Goal: Task Accomplishment & Management: Manage account settings

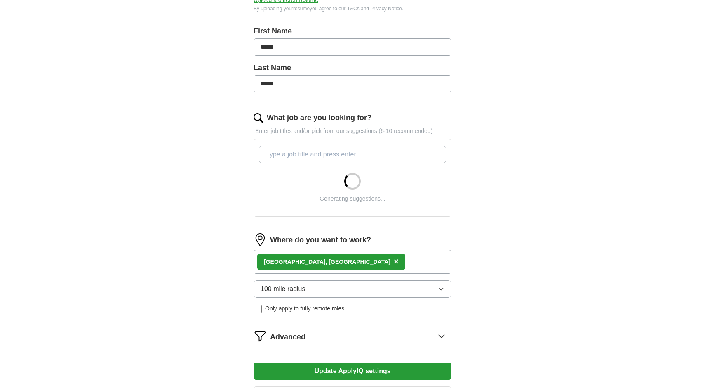
scroll to position [276, 0]
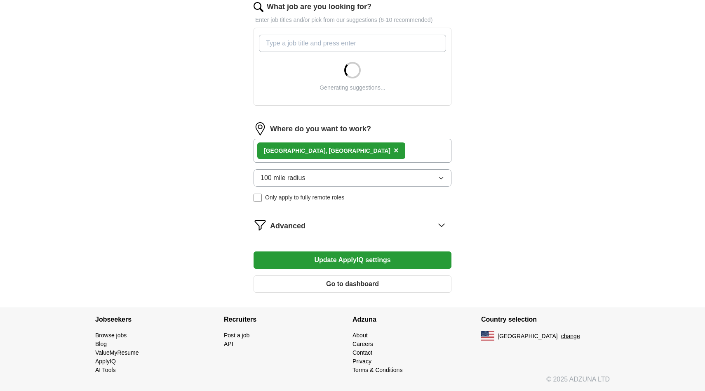
click at [382, 144] on div "[GEOGRAPHIC_DATA], [GEOGRAPHIC_DATA] ×" at bounding box center [353, 151] width 198 height 24
click at [394, 152] on span "×" at bounding box center [396, 150] width 5 height 9
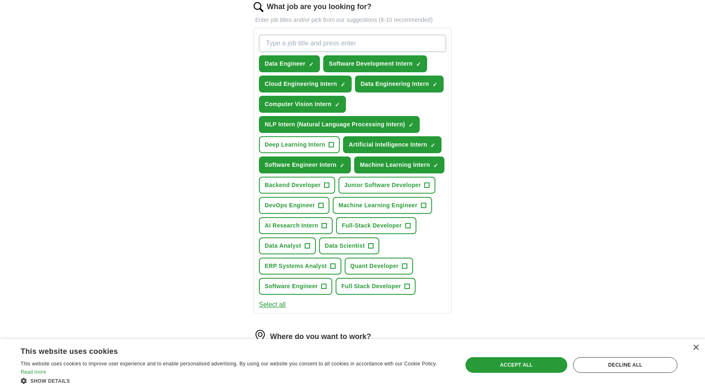
click at [299, 148] on span "Deep Learning Intern" at bounding box center [295, 144] width 61 height 9
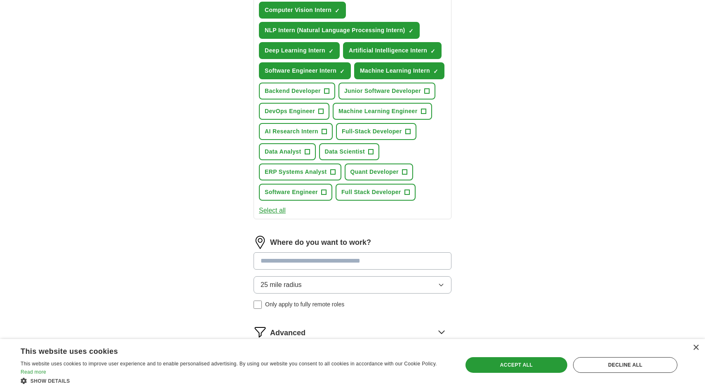
scroll to position [370, 0]
click at [304, 115] on span "DevOps Engineer" at bounding box center [290, 110] width 50 height 9
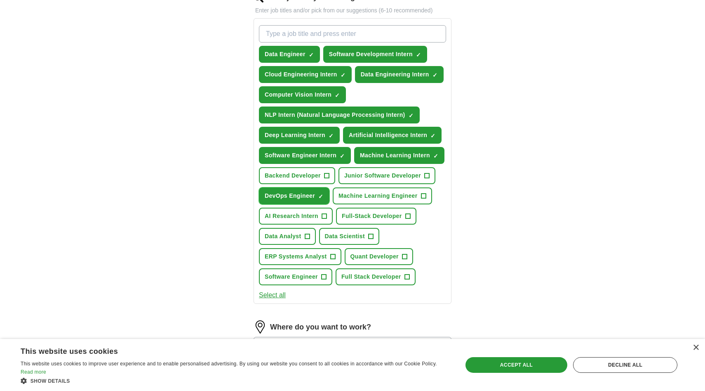
scroll to position [286, 0]
click at [279, 195] on span "DevOps Engineer" at bounding box center [290, 195] width 50 height 9
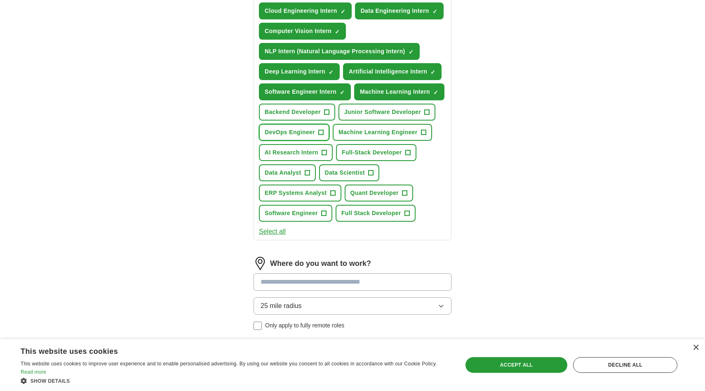
scroll to position [350, 0]
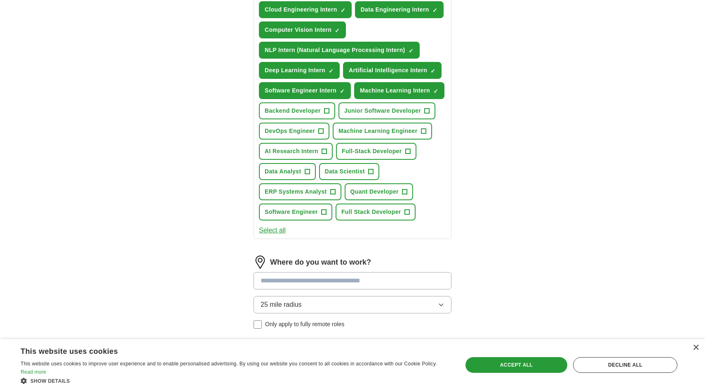
click at [278, 233] on button "Select all" at bounding box center [272, 230] width 27 height 10
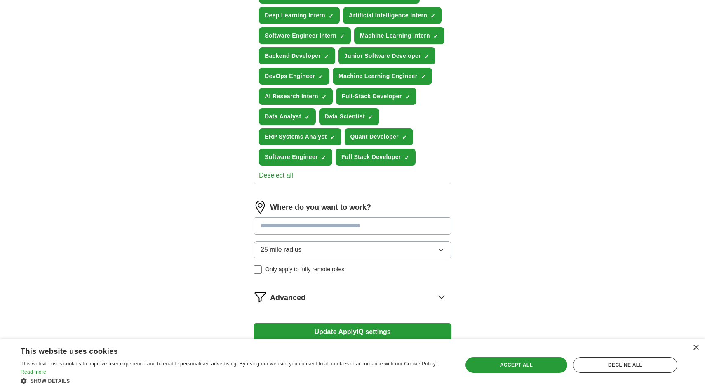
scroll to position [405, 0]
click at [264, 223] on input at bounding box center [353, 225] width 198 height 17
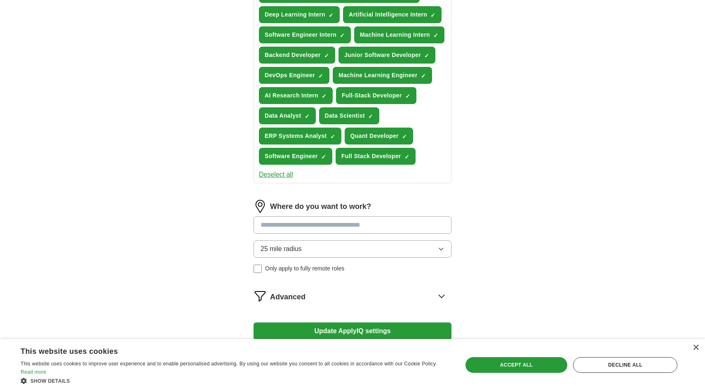
scroll to position [406, 0]
click at [284, 217] on input at bounding box center [353, 224] width 198 height 17
click at [284, 221] on input at bounding box center [353, 224] width 198 height 17
type input "*"
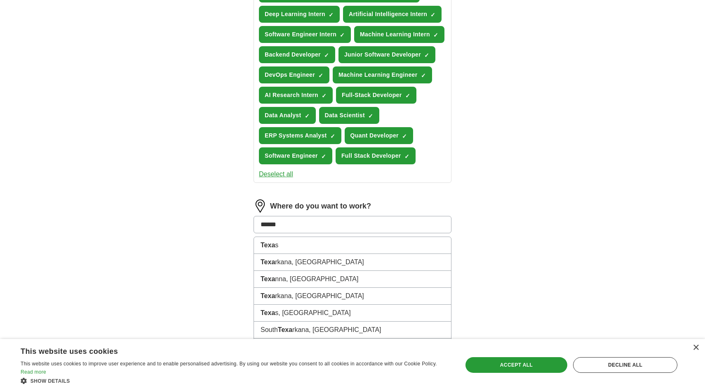
type input "*******"
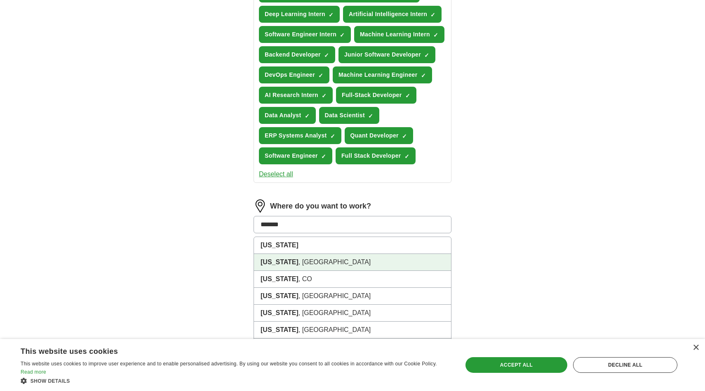
click at [285, 263] on li "Florida , FL" at bounding box center [352, 262] width 197 height 17
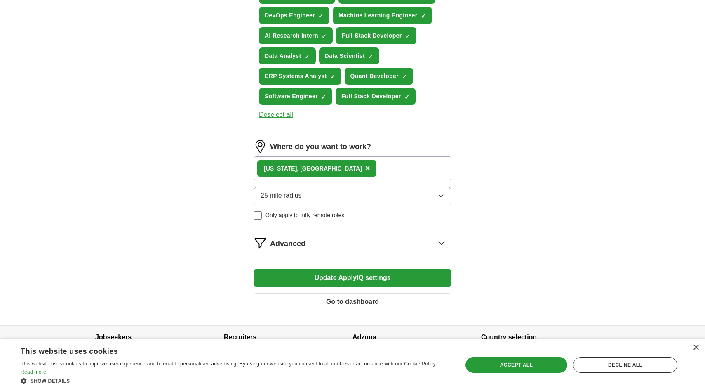
scroll to position [476, 0]
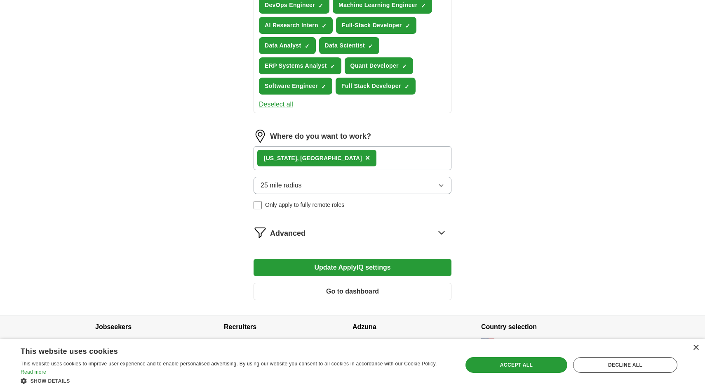
click at [369, 267] on button "Update ApplyIQ settings" at bounding box center [353, 267] width 198 height 17
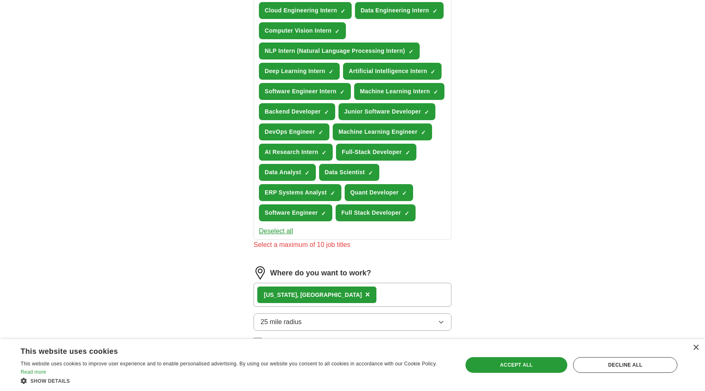
scroll to position [338, 0]
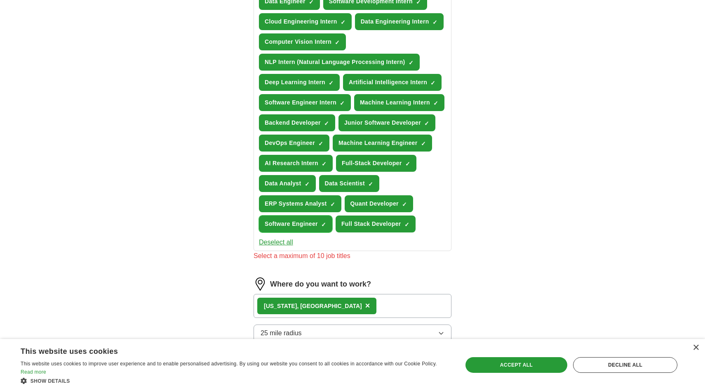
click at [301, 224] on span "Software Engineer" at bounding box center [291, 223] width 53 height 9
click at [351, 225] on span "Full Stack Developer" at bounding box center [371, 223] width 60 height 9
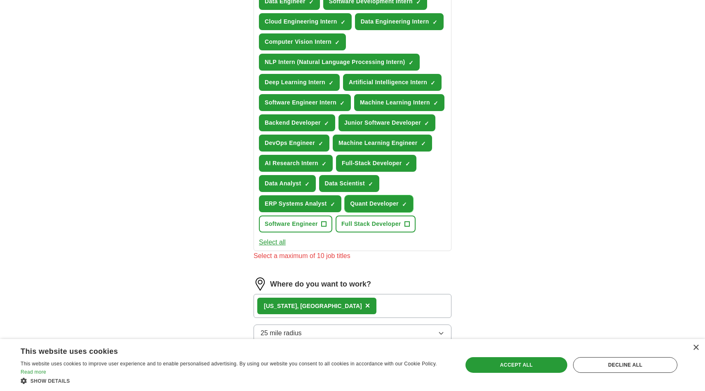
click at [358, 208] on button "Quant Developer ✓ ×" at bounding box center [379, 203] width 68 height 17
click at [302, 207] on span "ERP Systems Analyst" at bounding box center [296, 203] width 62 height 9
click at [285, 183] on span "Data Analyst" at bounding box center [283, 183] width 37 height 9
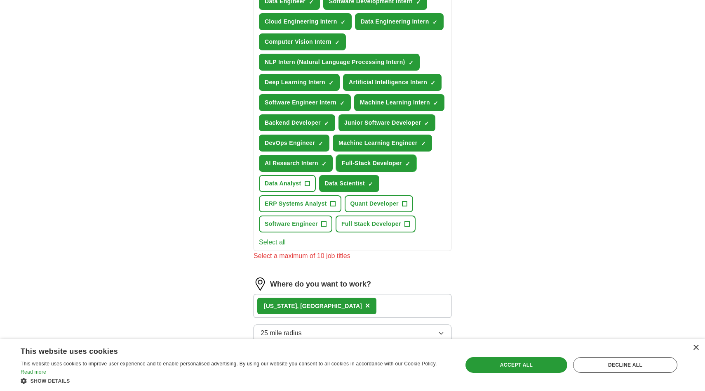
click at [349, 164] on span "Full-Stack Developer" at bounding box center [372, 163] width 60 height 9
click at [289, 160] on span "AI Research Intern" at bounding box center [292, 163] width 54 height 9
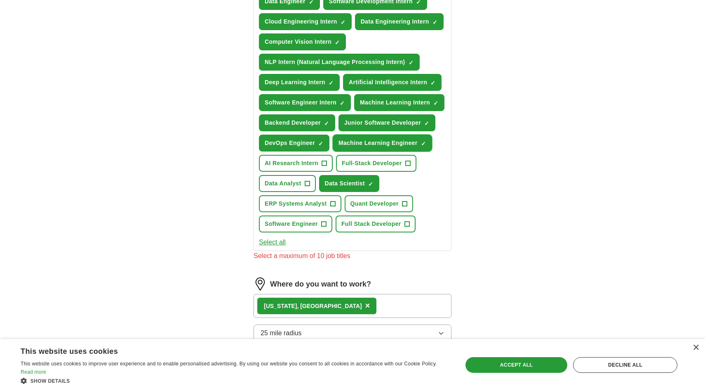
click at [374, 145] on span "Machine Learning Engineer" at bounding box center [378, 143] width 79 height 9
click at [291, 145] on span "DevOps Engineer" at bounding box center [290, 143] width 50 height 9
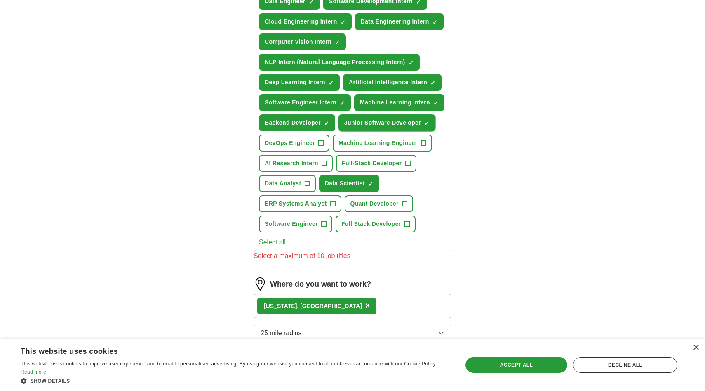
click at [368, 127] on span "Junior Software Developer" at bounding box center [382, 122] width 77 height 9
click at [283, 117] on button "Backend Developer ✓ ×" at bounding box center [297, 122] width 76 height 17
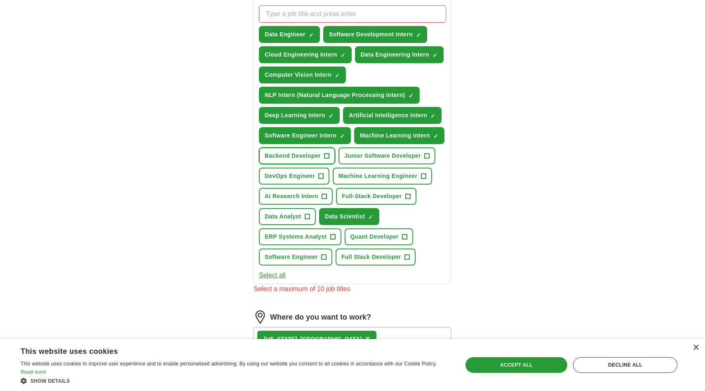
scroll to position [304, 0]
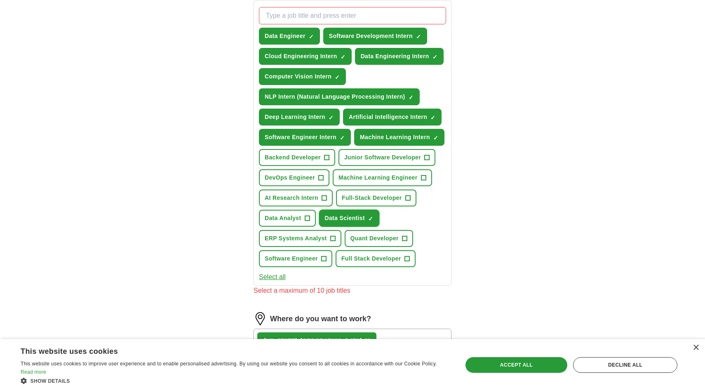
click at [331, 219] on span "Data Scientist" at bounding box center [345, 218] width 40 height 9
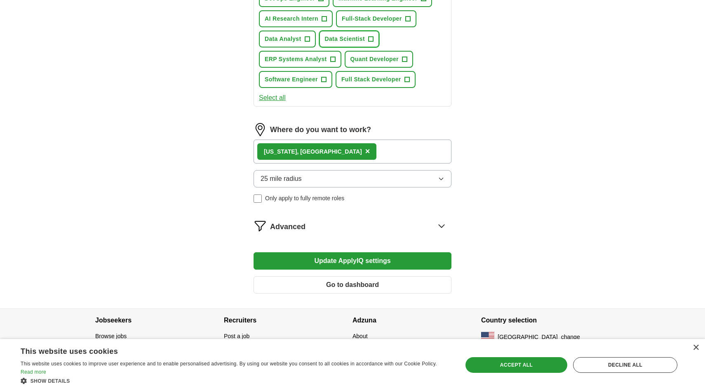
scroll to position [483, 0]
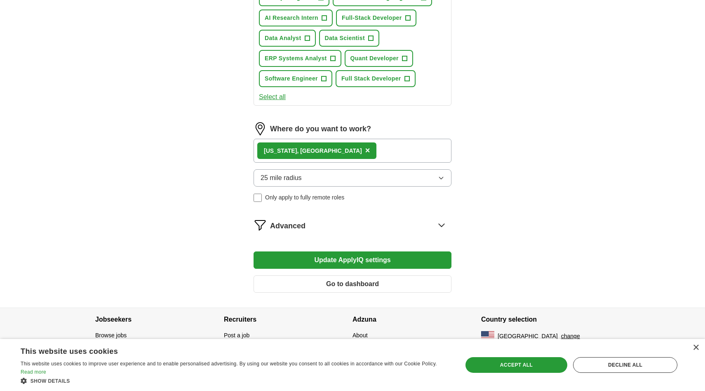
click at [374, 262] on button "Update ApplyIQ settings" at bounding box center [353, 259] width 198 height 17
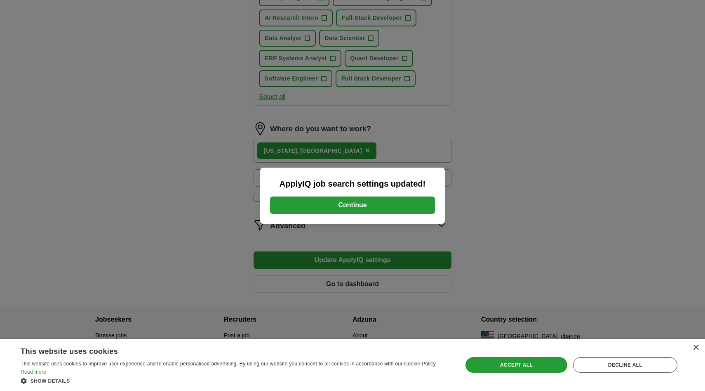
click at [396, 206] on button "Continue" at bounding box center [352, 204] width 165 height 17
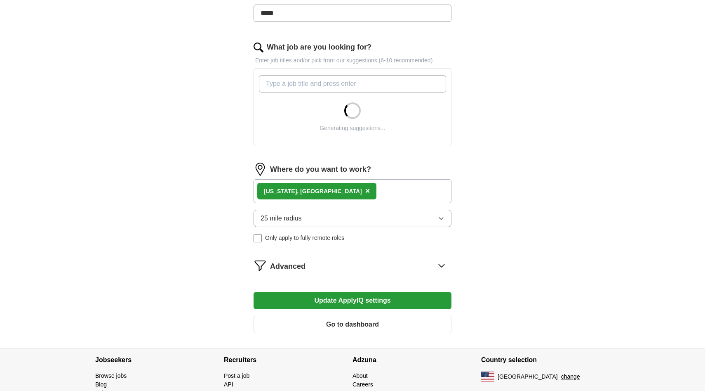
scroll to position [276, 0]
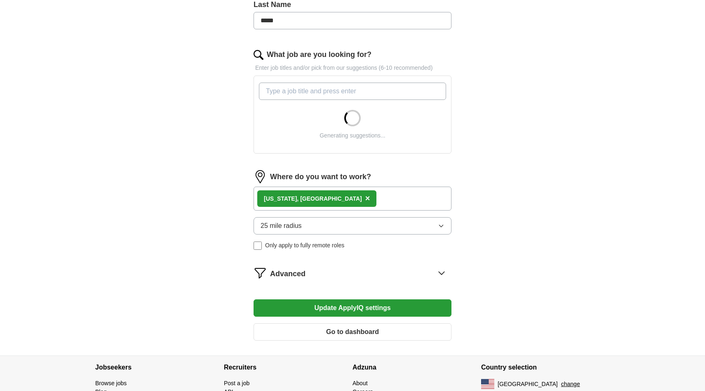
scroll to position [276, 0]
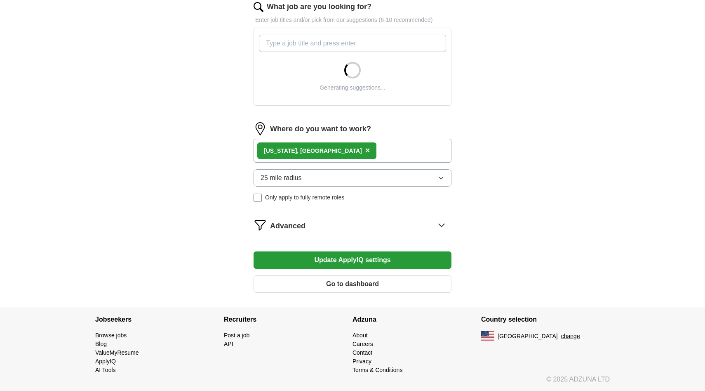
click at [322, 150] on div "Florida, FL ×" at bounding box center [353, 151] width 198 height 24
click at [301, 150] on div "Florida, FL ×" at bounding box center [316, 150] width 119 height 16
click at [365, 151] on span "×" at bounding box center [367, 150] width 5 height 9
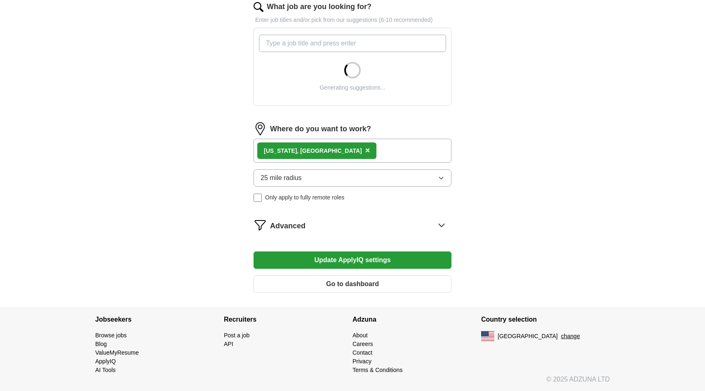
scroll to position [269, 0]
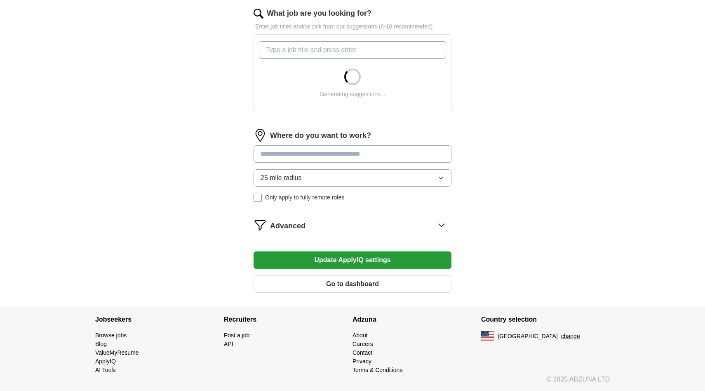
click at [292, 159] on input at bounding box center [353, 153] width 198 height 17
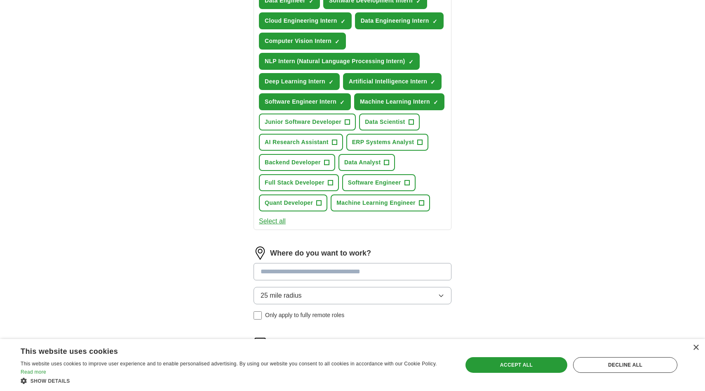
scroll to position [340, 0]
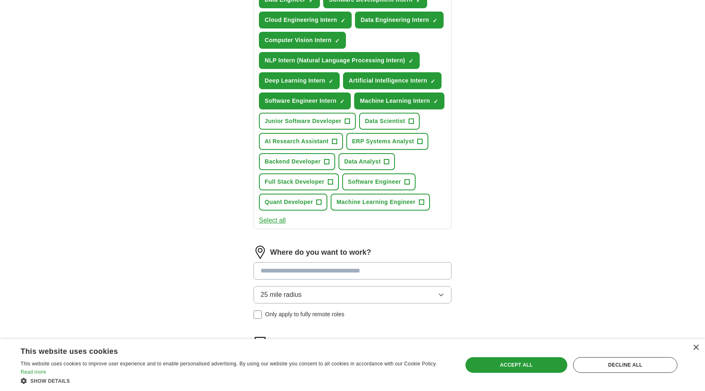
click at [270, 269] on input at bounding box center [353, 270] width 198 height 17
type input "****"
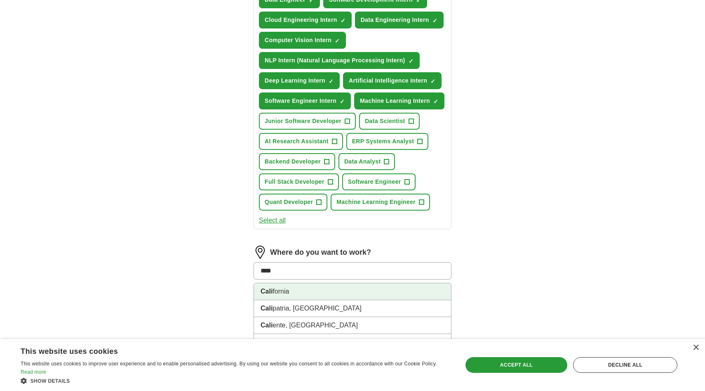
click at [280, 292] on li "Cali fornia" at bounding box center [352, 291] width 197 height 17
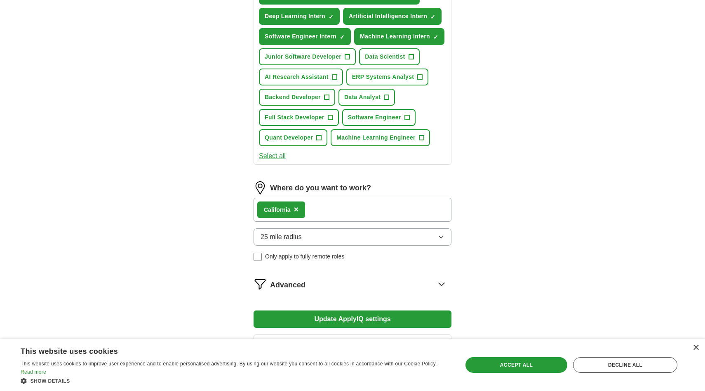
scroll to position [405, 0]
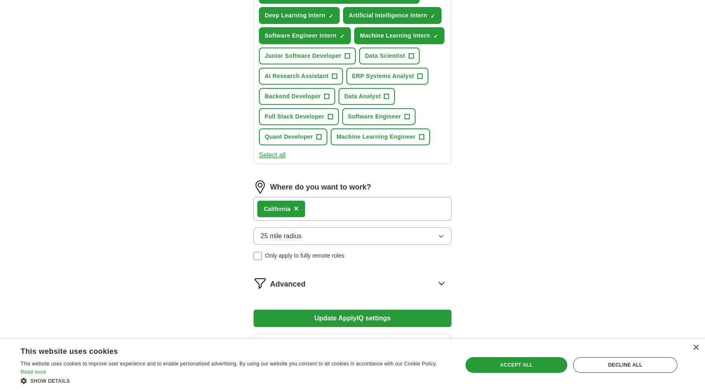
click at [303, 236] on button "25 mile radius" at bounding box center [353, 235] width 198 height 17
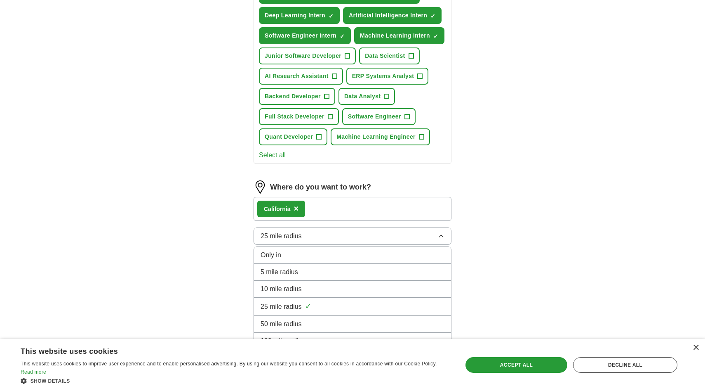
click at [295, 257] on div "Only in" at bounding box center [353, 255] width 184 height 10
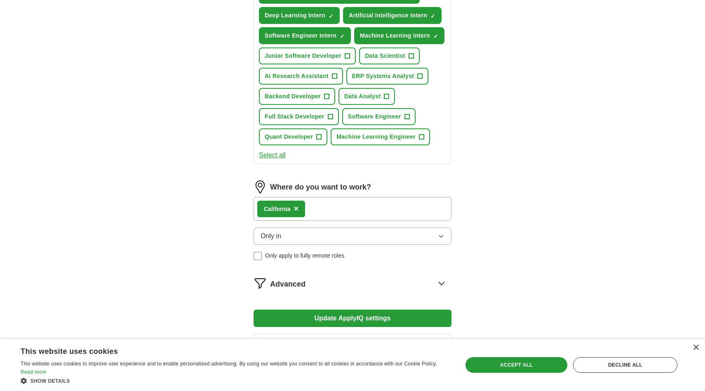
click at [306, 237] on button "Only in" at bounding box center [353, 235] width 198 height 17
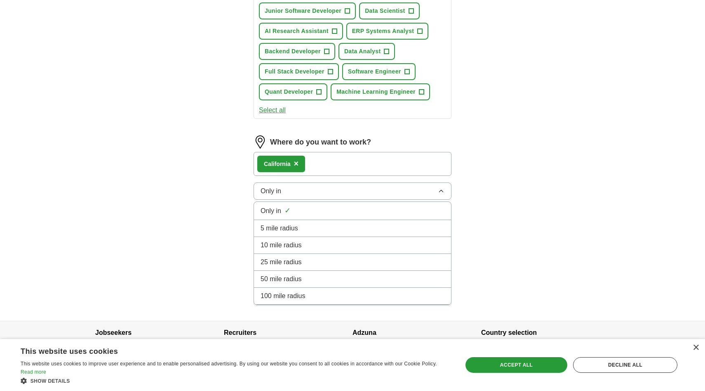
scroll to position [450, 0]
click at [275, 295] on span "100 mile radius" at bounding box center [283, 295] width 45 height 10
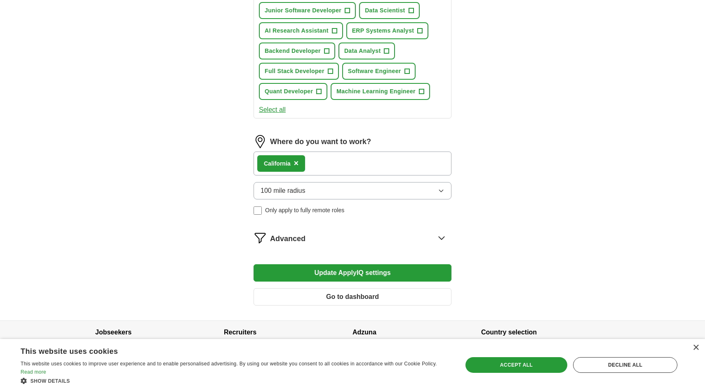
click at [336, 189] on button "100 mile radius" at bounding box center [353, 190] width 198 height 17
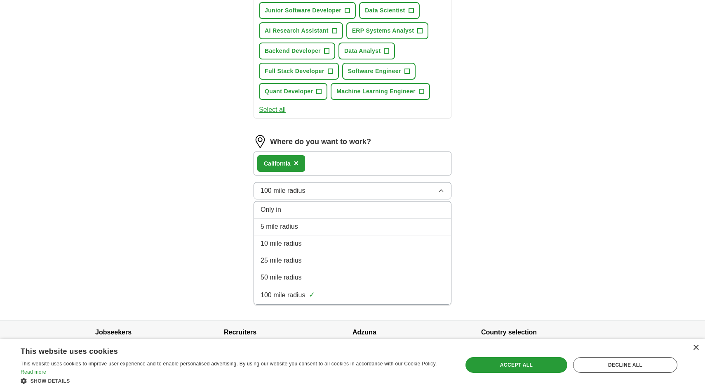
click at [320, 205] on div "Only in" at bounding box center [353, 210] width 184 height 10
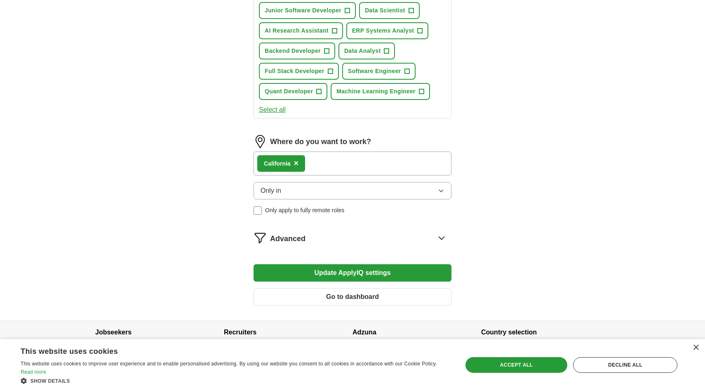
click at [296, 274] on button "Update ApplyIQ settings" at bounding box center [353, 272] width 198 height 17
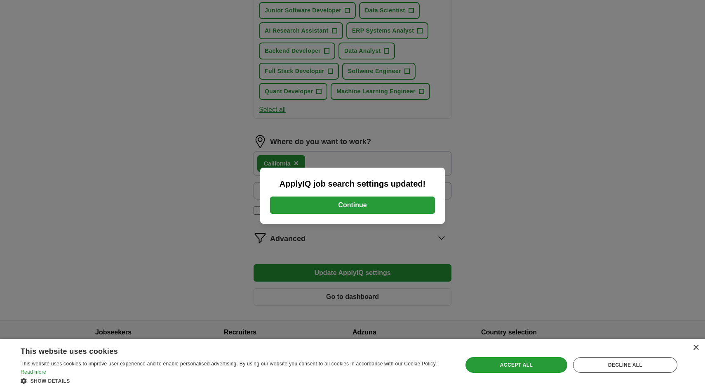
click at [347, 203] on button "Continue" at bounding box center [352, 204] width 165 height 17
